Goal: Check status: Check status

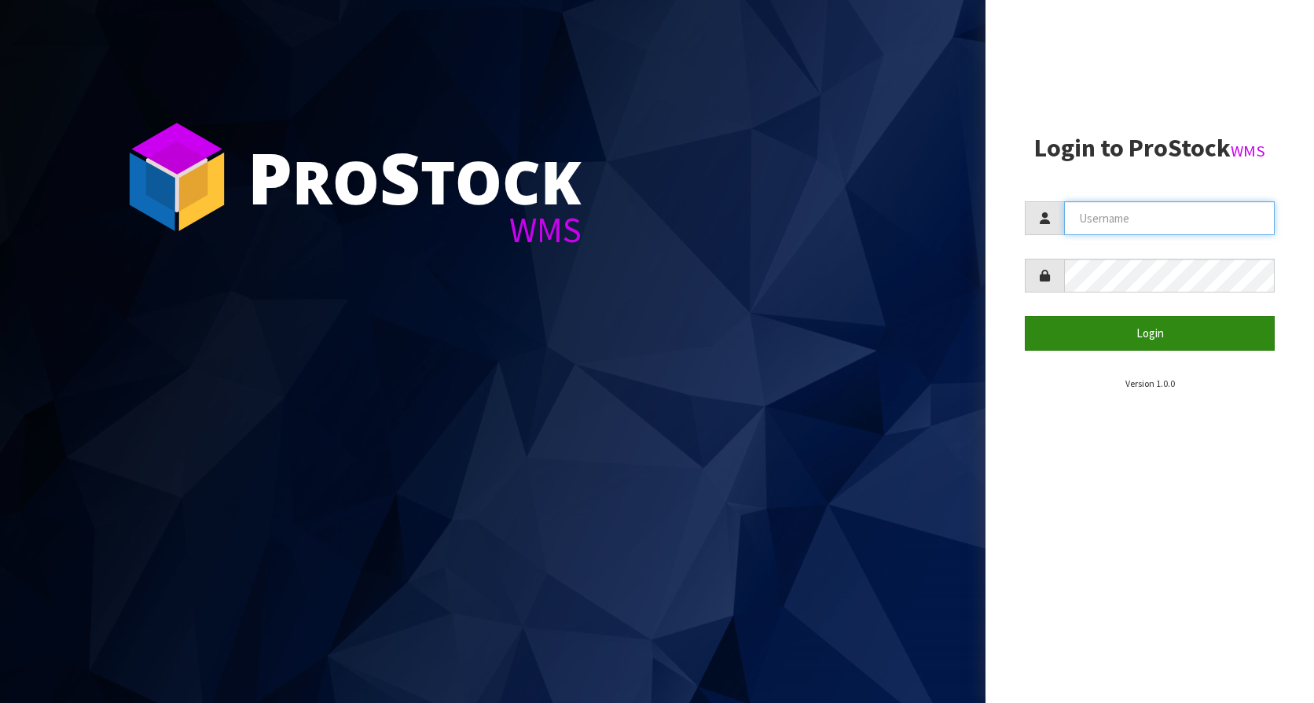
type input "KitchenAid"
click at [1137, 318] on button "Login" at bounding box center [1150, 333] width 250 height 34
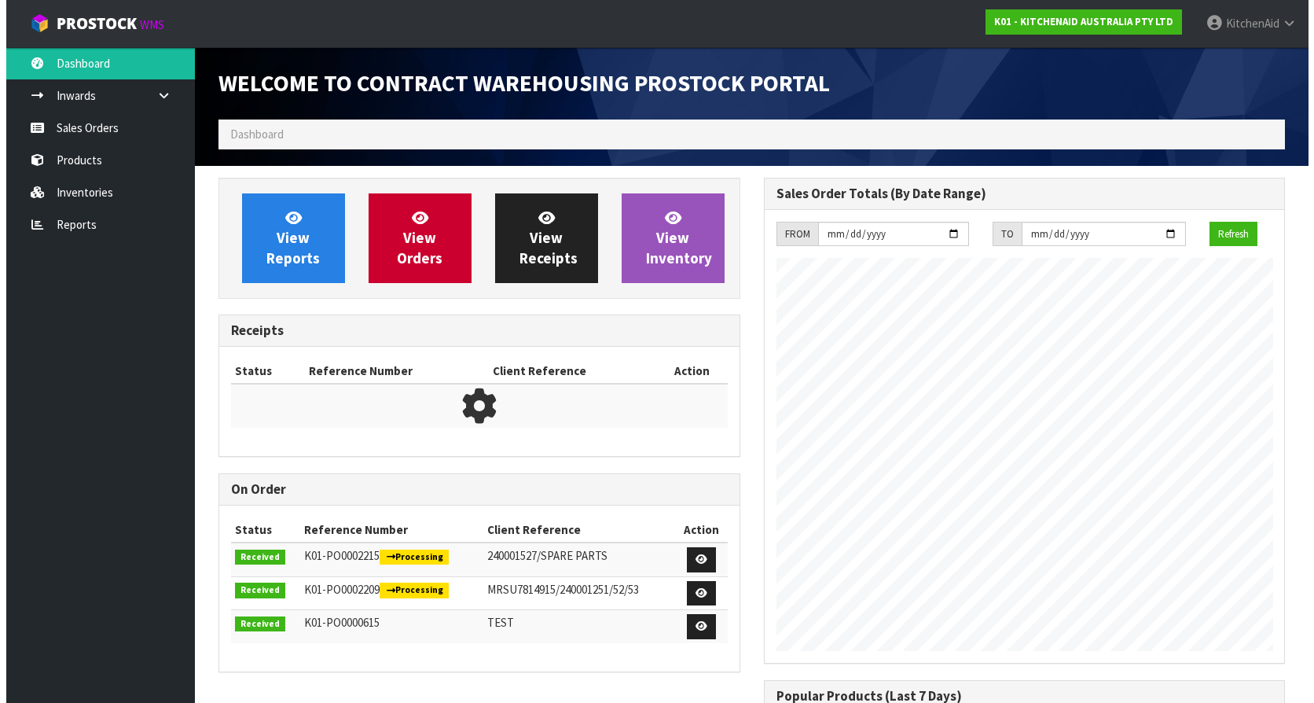
scroll to position [871, 545]
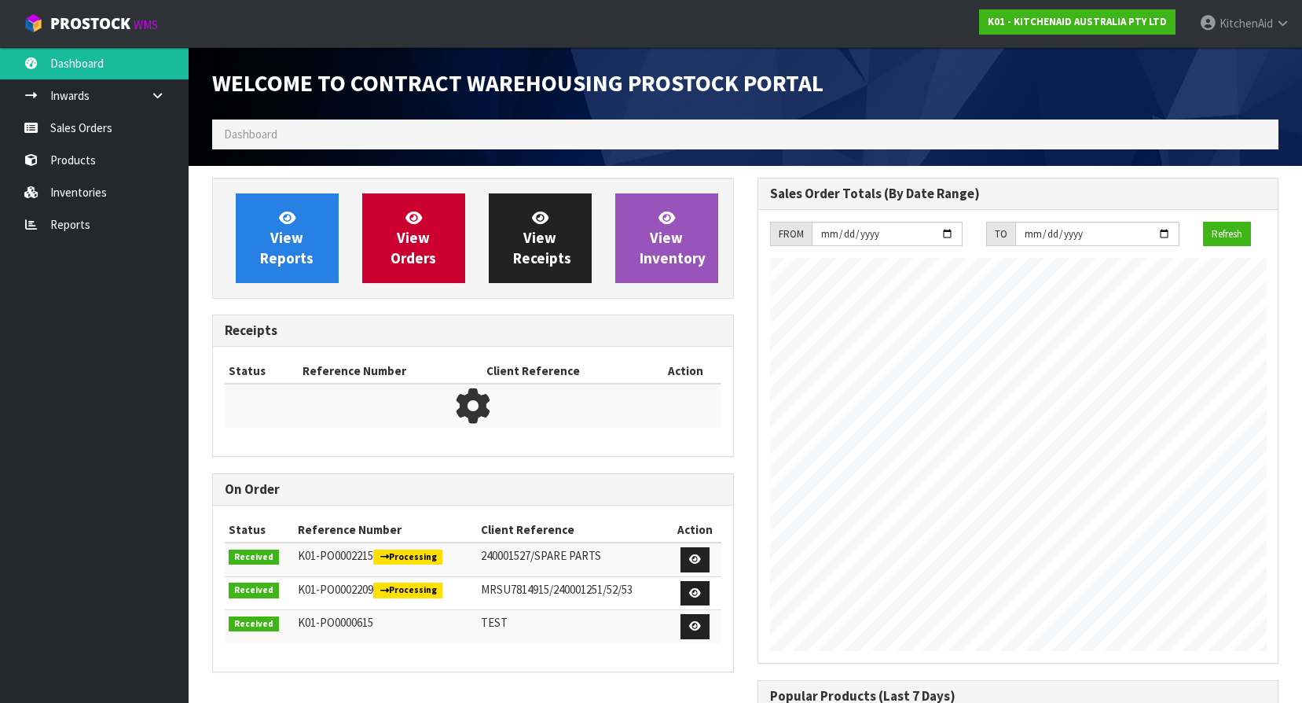
click at [295, 130] on ol "Dashboard" at bounding box center [745, 133] width 1066 height 29
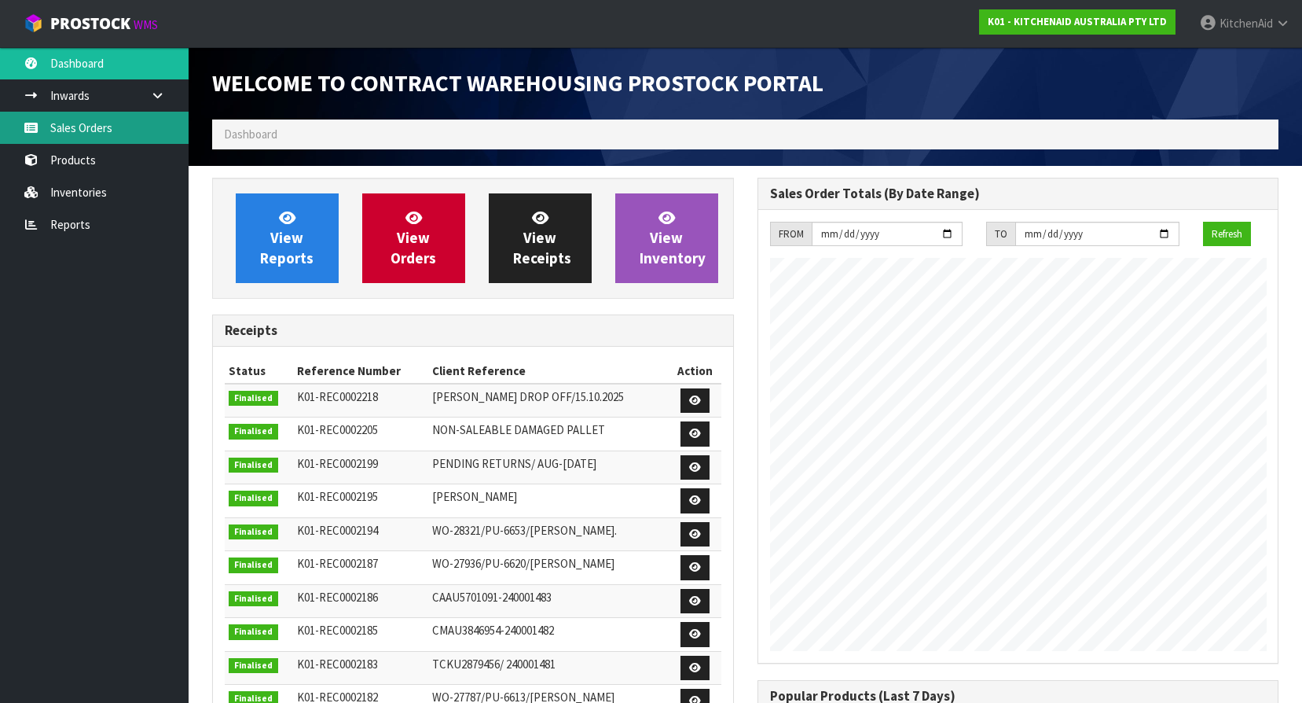
click at [54, 123] on link "Sales Orders" at bounding box center [94, 128] width 189 height 32
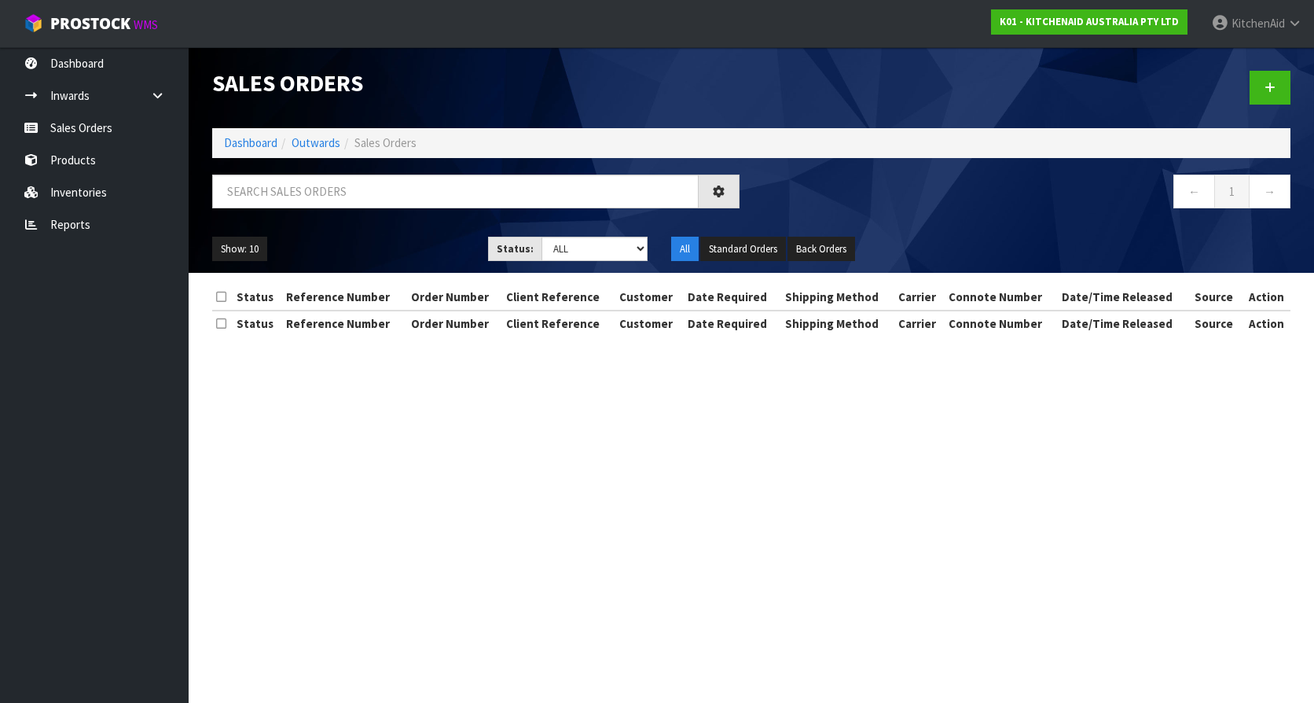
drag, startPoint x: 343, startPoint y: 157, endPoint x: 343, endPoint y: 171, distance: 14.1
click at [343, 159] on div "Sales Orders Dashboard Outwards Sales Orders ← 1 → Show: 10 5 10 25 50 Status: …" at bounding box center [751, 160] width 1102 height 226
click at [344, 190] on input "text" at bounding box center [455, 191] width 486 height 34
paste input "KAAA-30711"
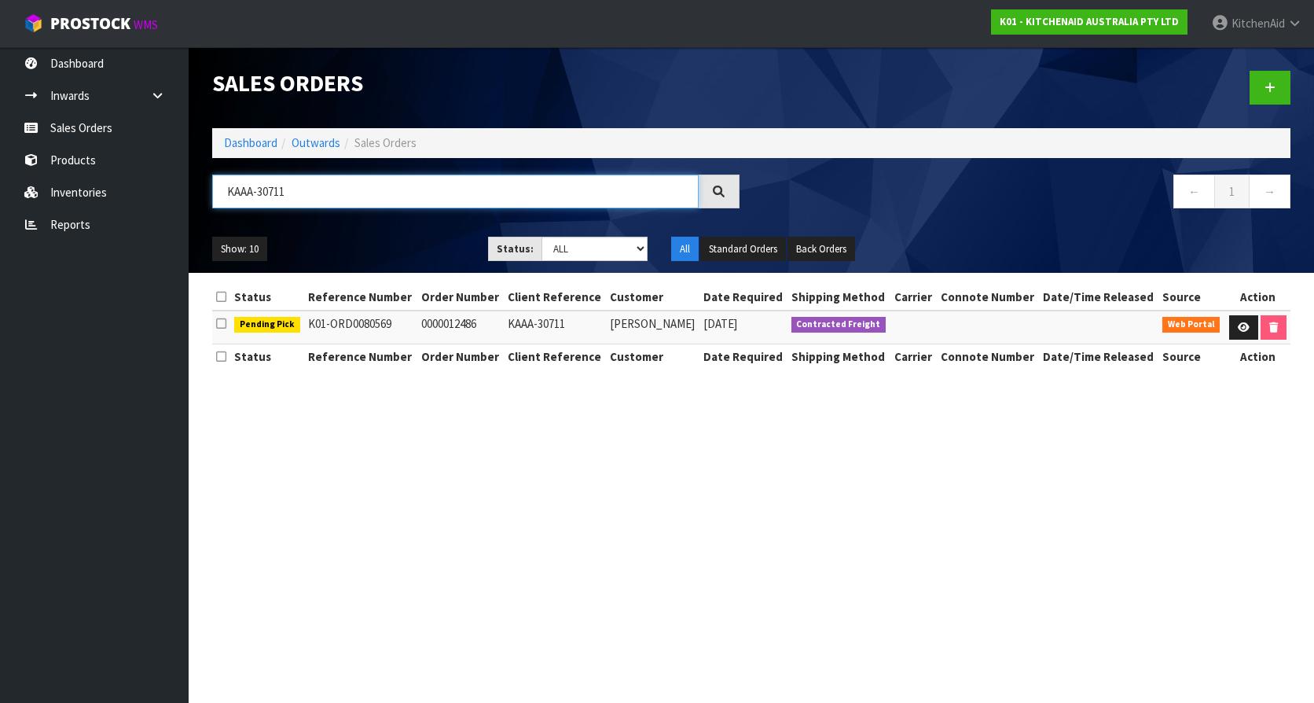
type input "KAAA-30711"
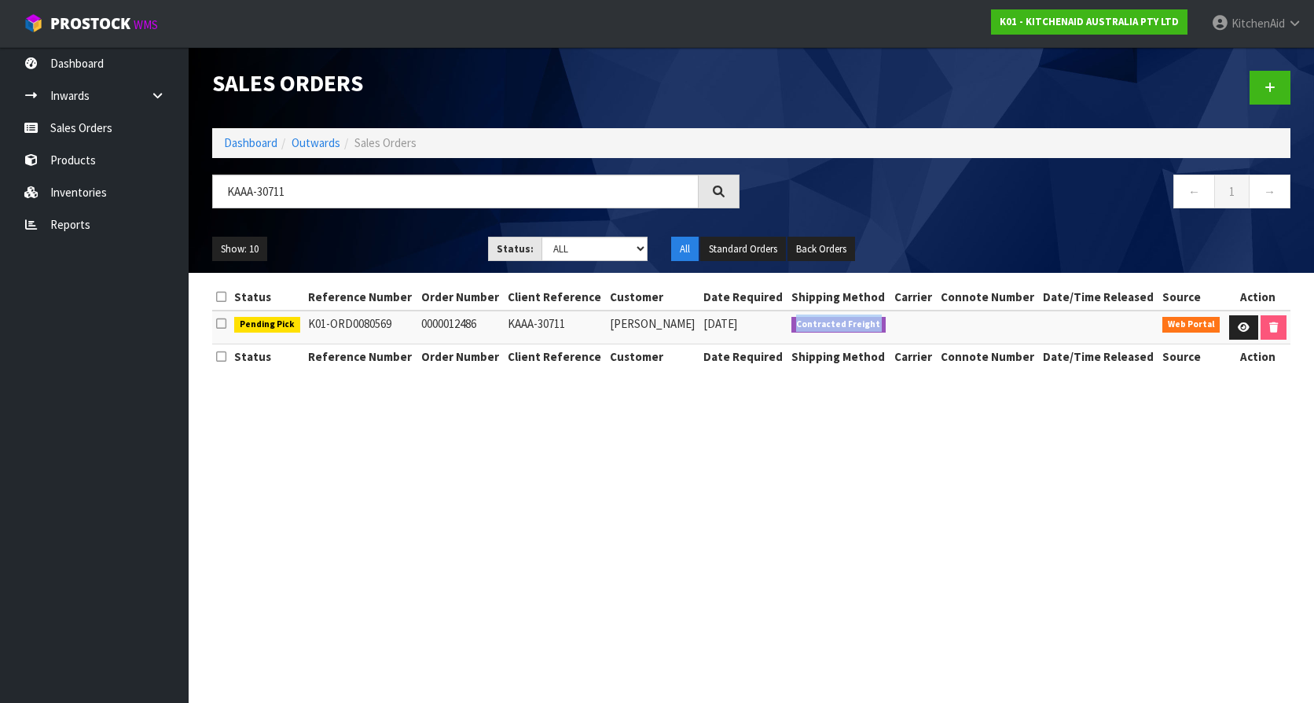
copy tr "Contracted Freight"
drag, startPoint x: 901, startPoint y: 319, endPoint x: 788, endPoint y: 327, distance: 112.6
click at [788, 327] on tr "Pending Pick K01-ORD0080569 0000012486 KAAA-30711 [PERSON_NAME] [DATE] Contract…" at bounding box center [751, 327] width 1078 height 34
click at [827, 515] on section "Sales Orders Dashboard Outwards Sales Orders KAAA-30711 ← 1 → Show: 10 5 10 25 …" at bounding box center [657, 351] width 1314 height 703
click at [65, 130] on link "Sales Orders" at bounding box center [94, 128] width 189 height 32
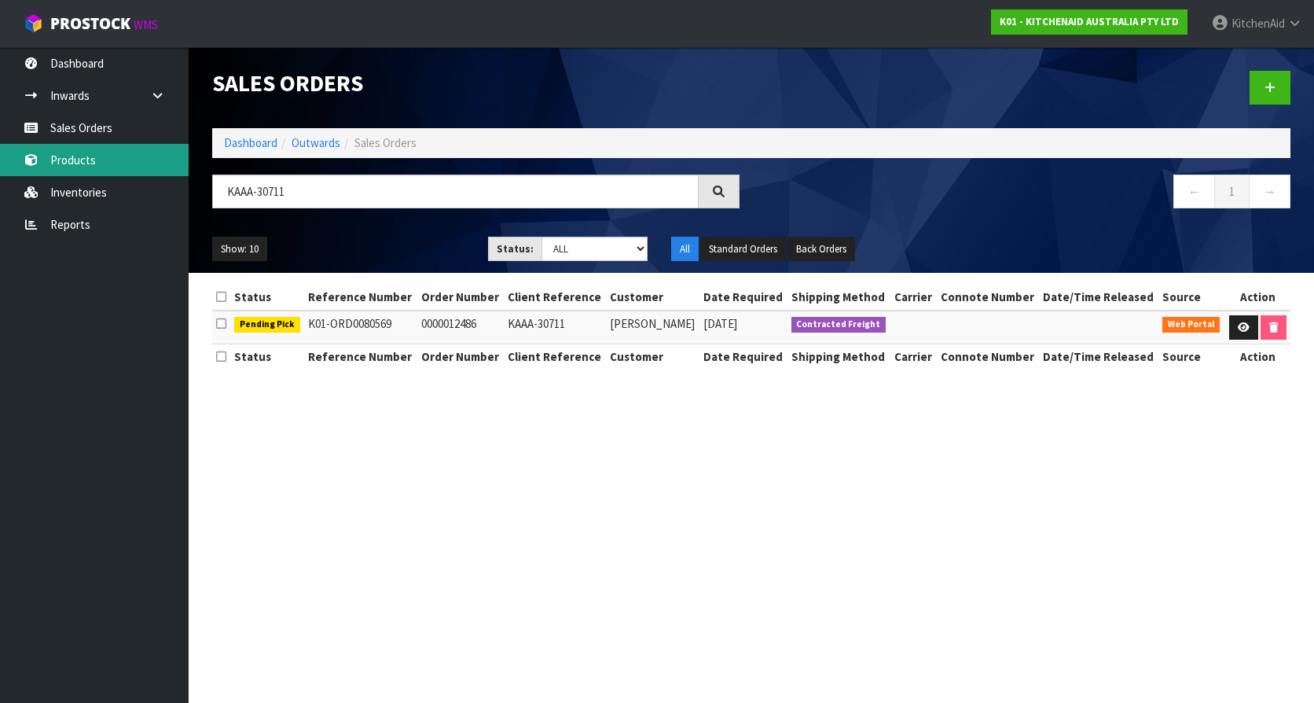
click at [62, 161] on link "Products" at bounding box center [94, 160] width 189 height 32
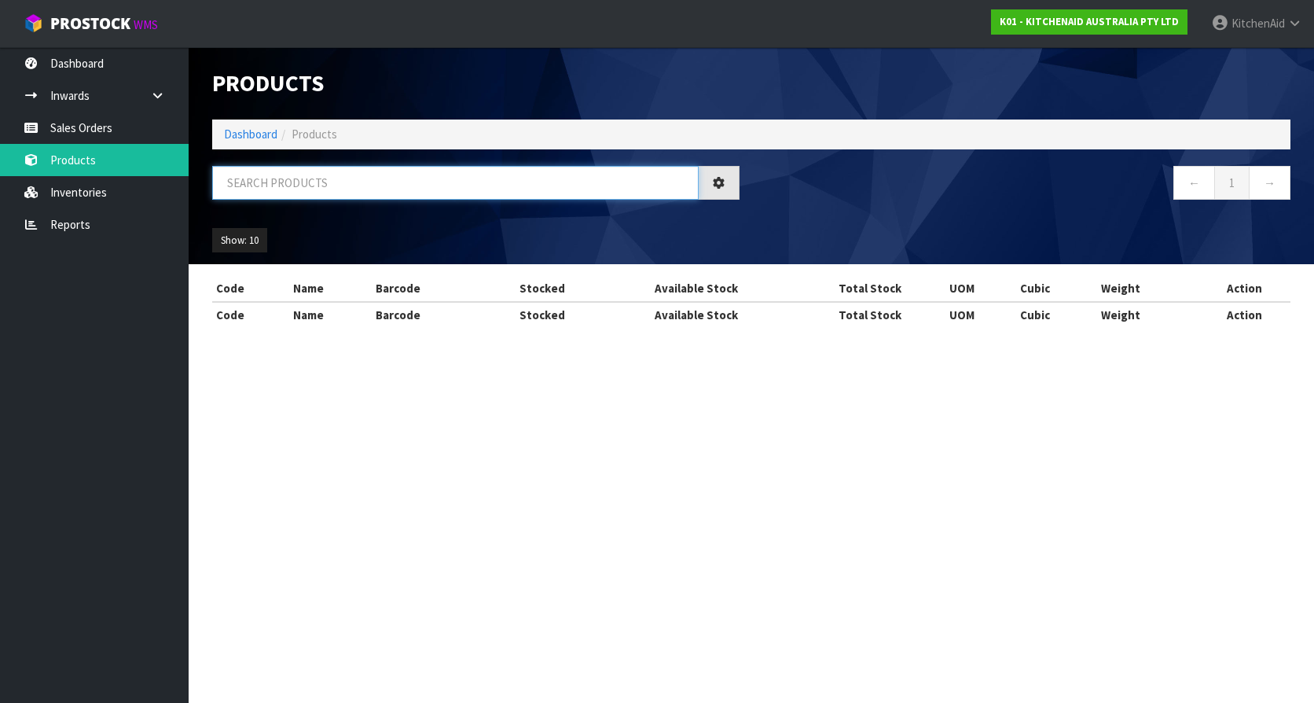
click at [346, 179] on input "text" at bounding box center [455, 183] width 486 height 34
paste input "WPW10112253VP"
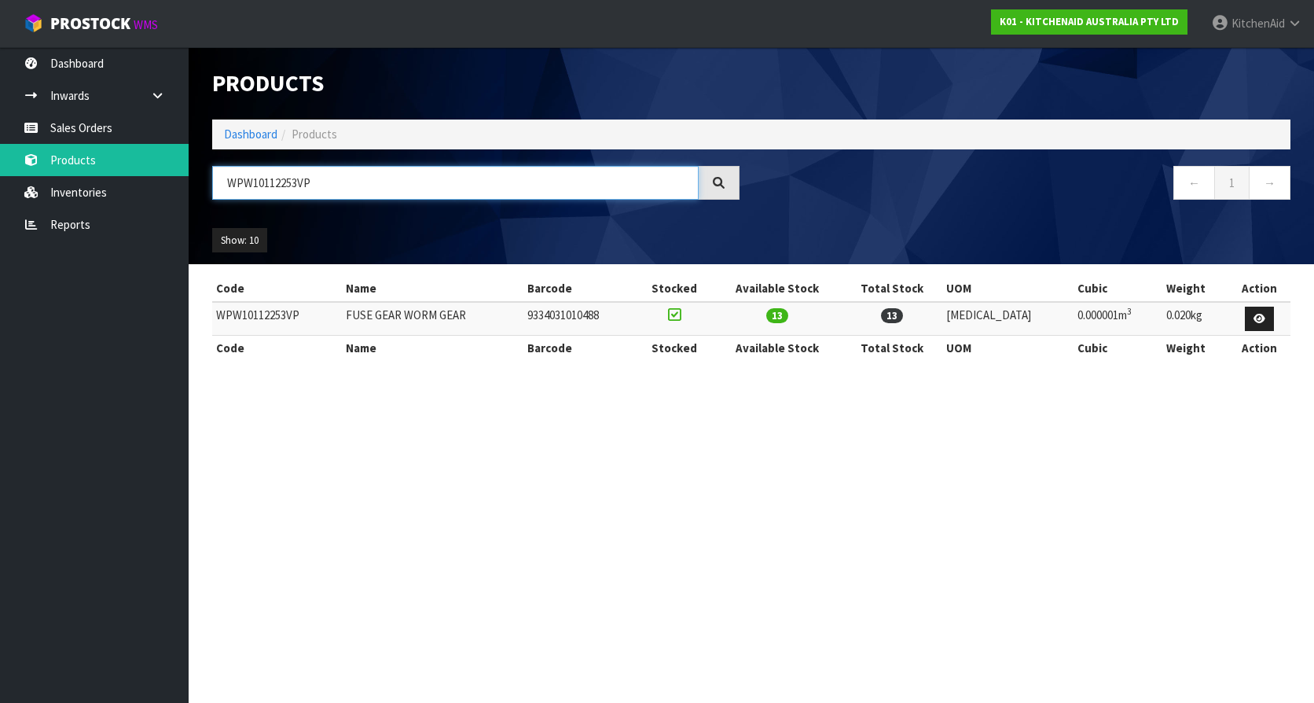
type input "WPW10112253VP"
click at [589, 511] on section "Products Import Products Drop file here to import csv template Dashboard Produc…" at bounding box center [657, 351] width 1314 height 703
